Goal: Information Seeking & Learning: Understand process/instructions

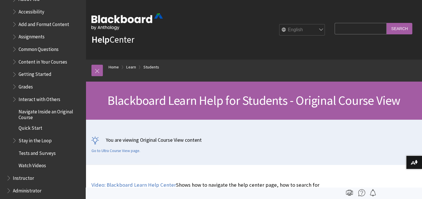
scroll to position [703, 0]
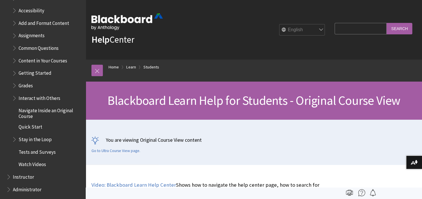
click at [58, 93] on span "Interact with Others" at bounding box center [40, 97] width 42 height 8
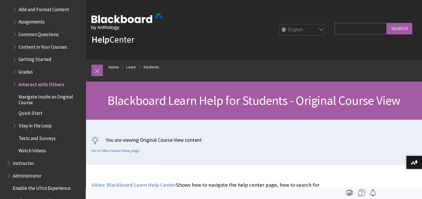
scroll to position [717, 0]
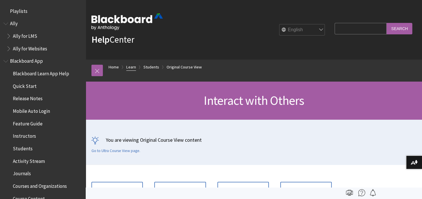
click at [134, 67] on link "Learn" at bounding box center [131, 66] width 10 height 7
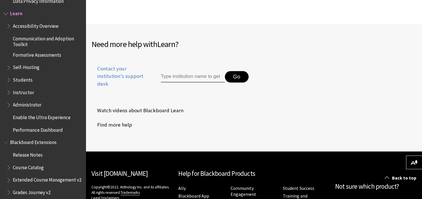
scroll to position [329, 0]
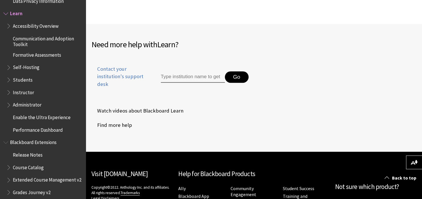
click at [154, 111] on span "Watch videos about Blackboard Learn" at bounding box center [137, 110] width 92 height 9
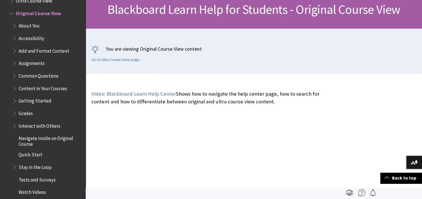
scroll to position [88, 0]
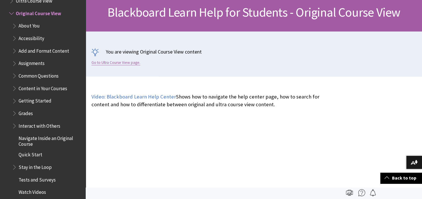
click at [121, 63] on link "Go to Ultra Course View page." at bounding box center [115, 62] width 49 height 5
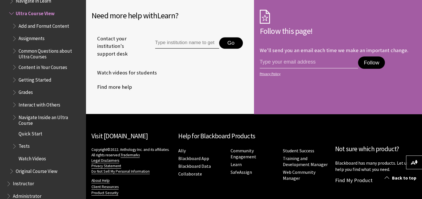
scroll to position [603, 0]
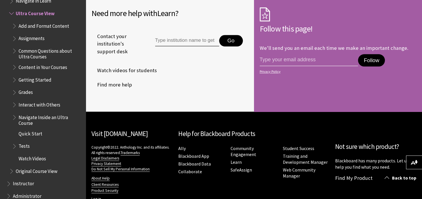
click at [205, 153] on link "Blackboard App" at bounding box center [193, 156] width 31 height 6
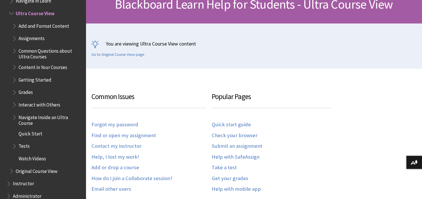
scroll to position [112, 0]
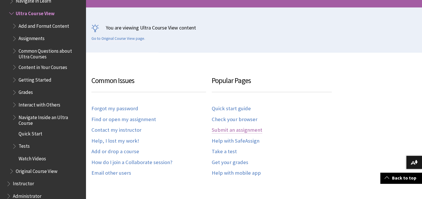
click at [228, 130] on link "Submit an assignment" at bounding box center [237, 130] width 51 height 7
click at [226, 108] on link "Quick start guide" at bounding box center [231, 108] width 39 height 7
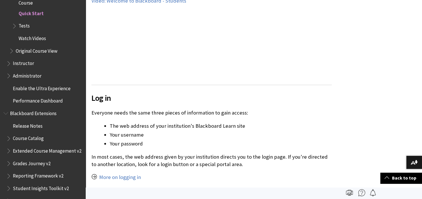
scroll to position [308, 0]
click at [240, 144] on li "Your password" at bounding box center [221, 144] width 222 height 8
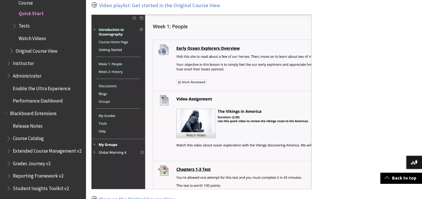
scroll to position [653, 0]
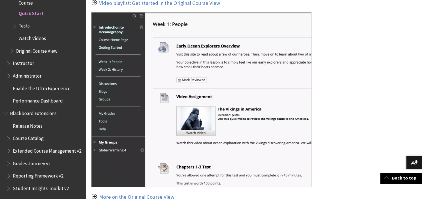
click at [240, 144] on img at bounding box center [201, 99] width 220 height 174
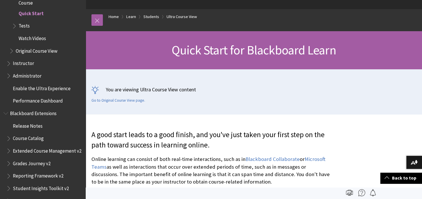
scroll to position [0, 0]
